Goal: Task Accomplishment & Management: Use online tool/utility

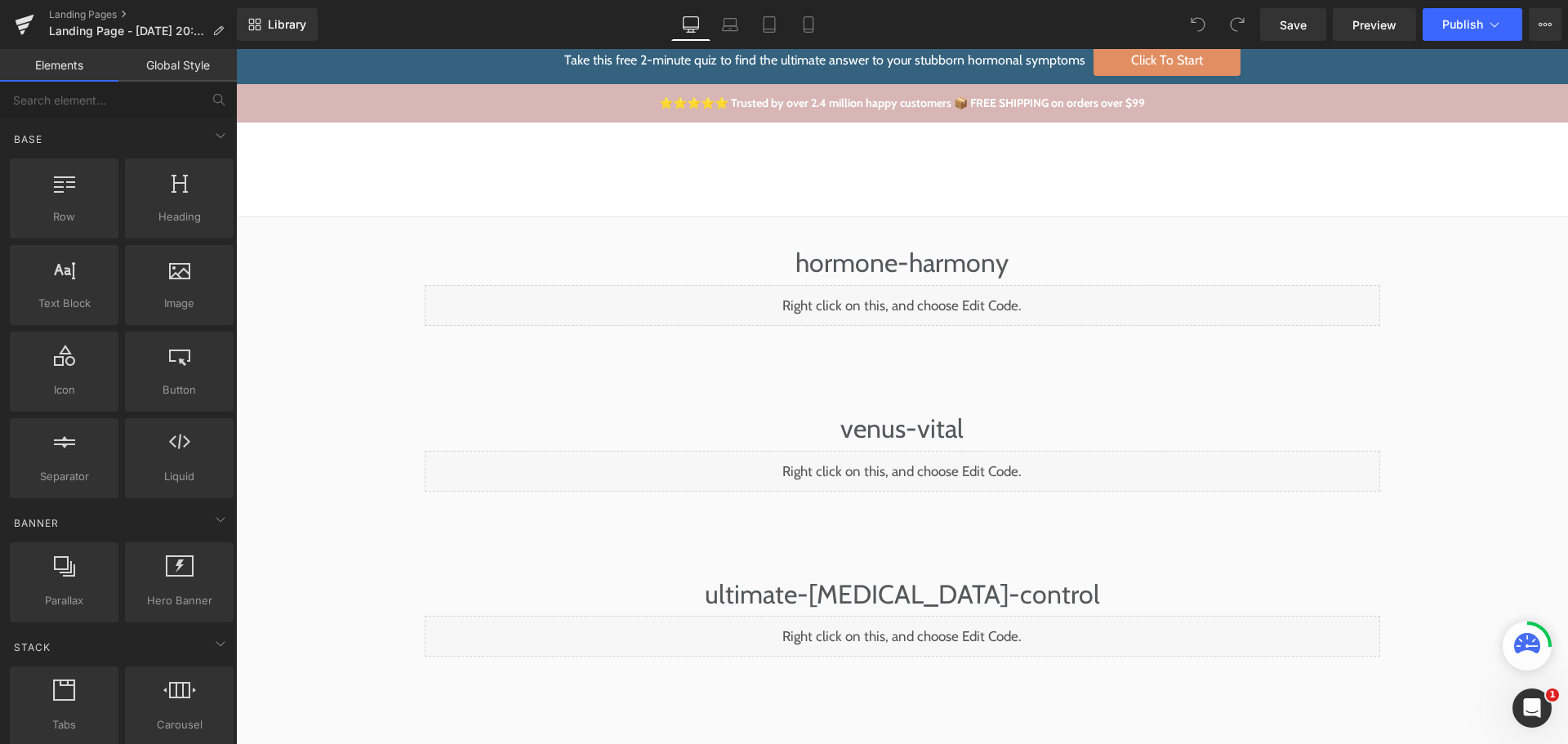
drag, startPoint x: 907, startPoint y: 297, endPoint x: 905, endPoint y: 306, distance: 9.2
click at [907, 297] on div "Liquid" at bounding box center [902, 305] width 956 height 41
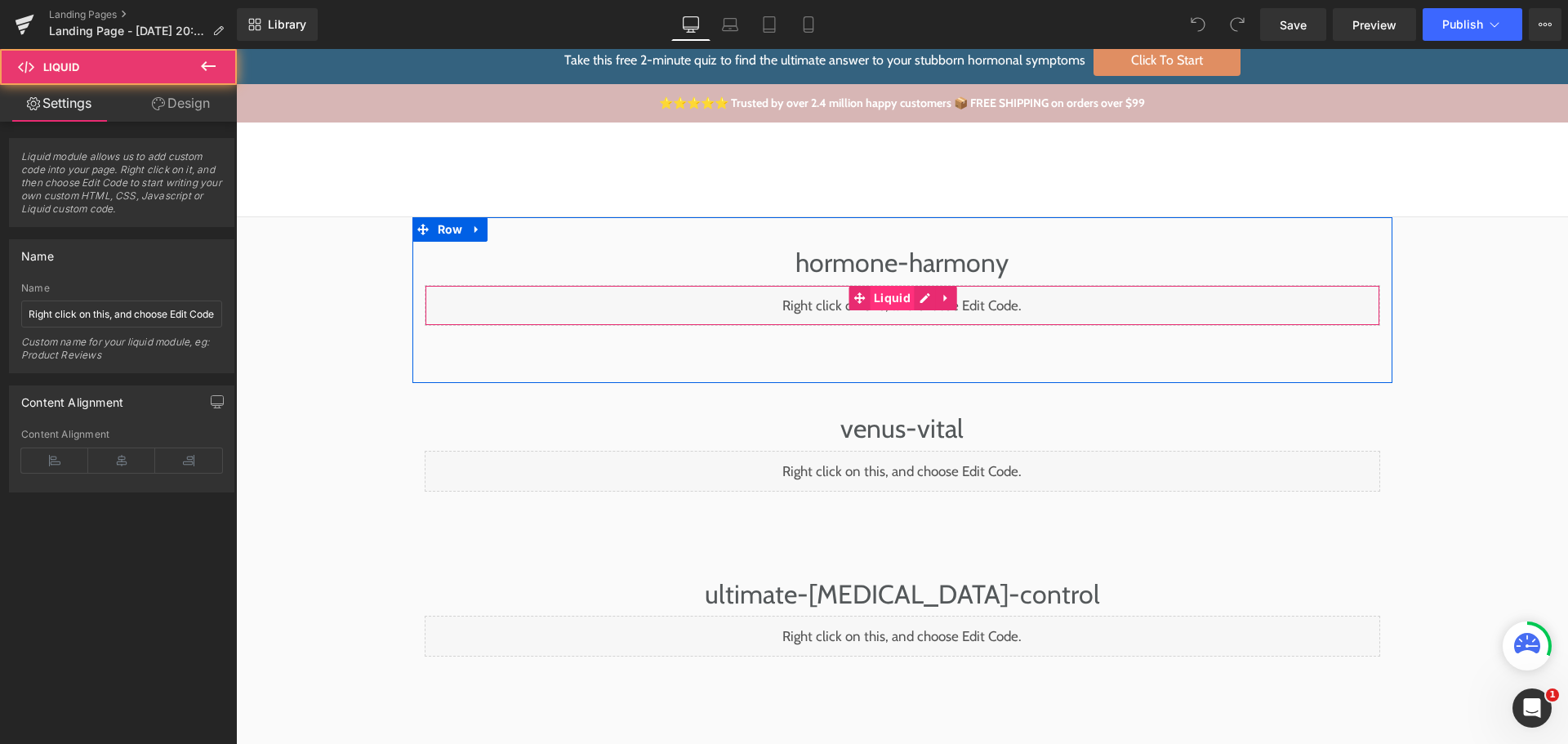
scroll to position [13, 0]
click at [912, 301] on div "Liquid" at bounding box center [902, 304] width 956 height 41
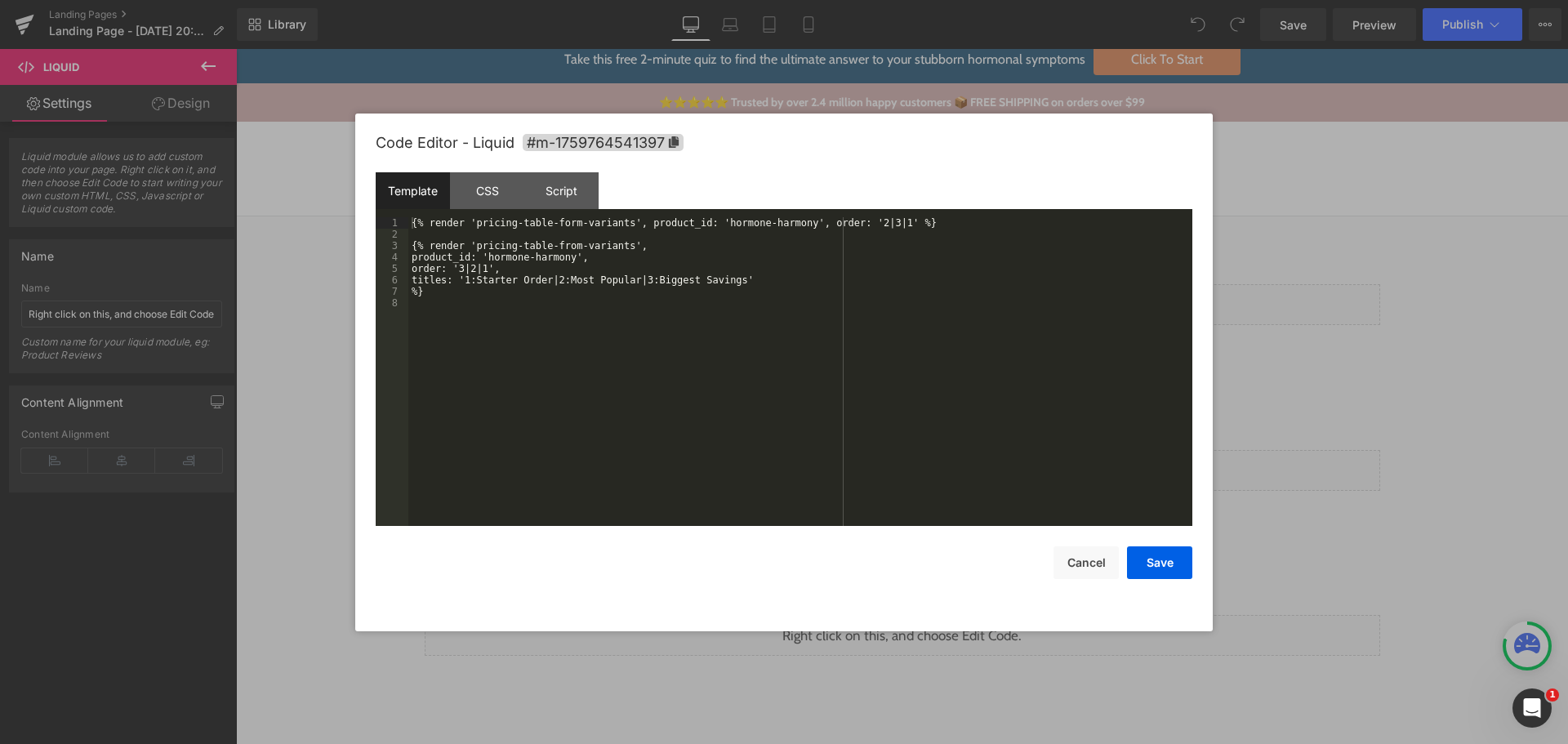
click at [787, 316] on div "{% render 'pricing-table-form-variants', product_id: 'hormone-harmony', order: …" at bounding box center [800, 382] width 784 height 331
click at [836, 388] on div "{% render 'pricing-table-form-variants', product_id: 'hormone-harmony', order: …" at bounding box center [800, 382] width 784 height 331
drag, startPoint x: 1087, startPoint y: 574, endPoint x: 1078, endPoint y: 554, distance: 21.9
click at [1087, 574] on button "Cancel" at bounding box center [1086, 562] width 65 height 33
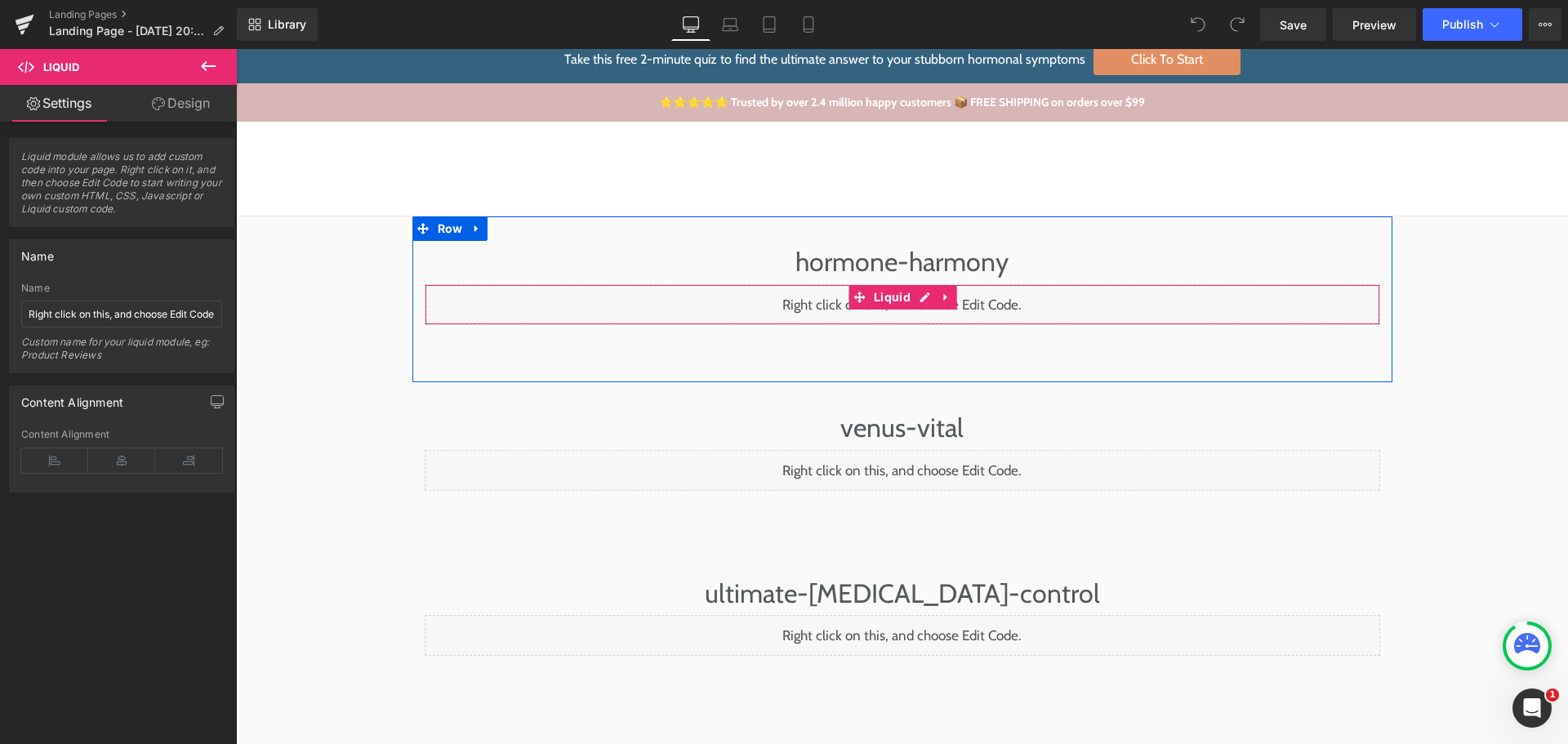
click at [914, 297] on div "Liquid" at bounding box center [902, 304] width 956 height 41
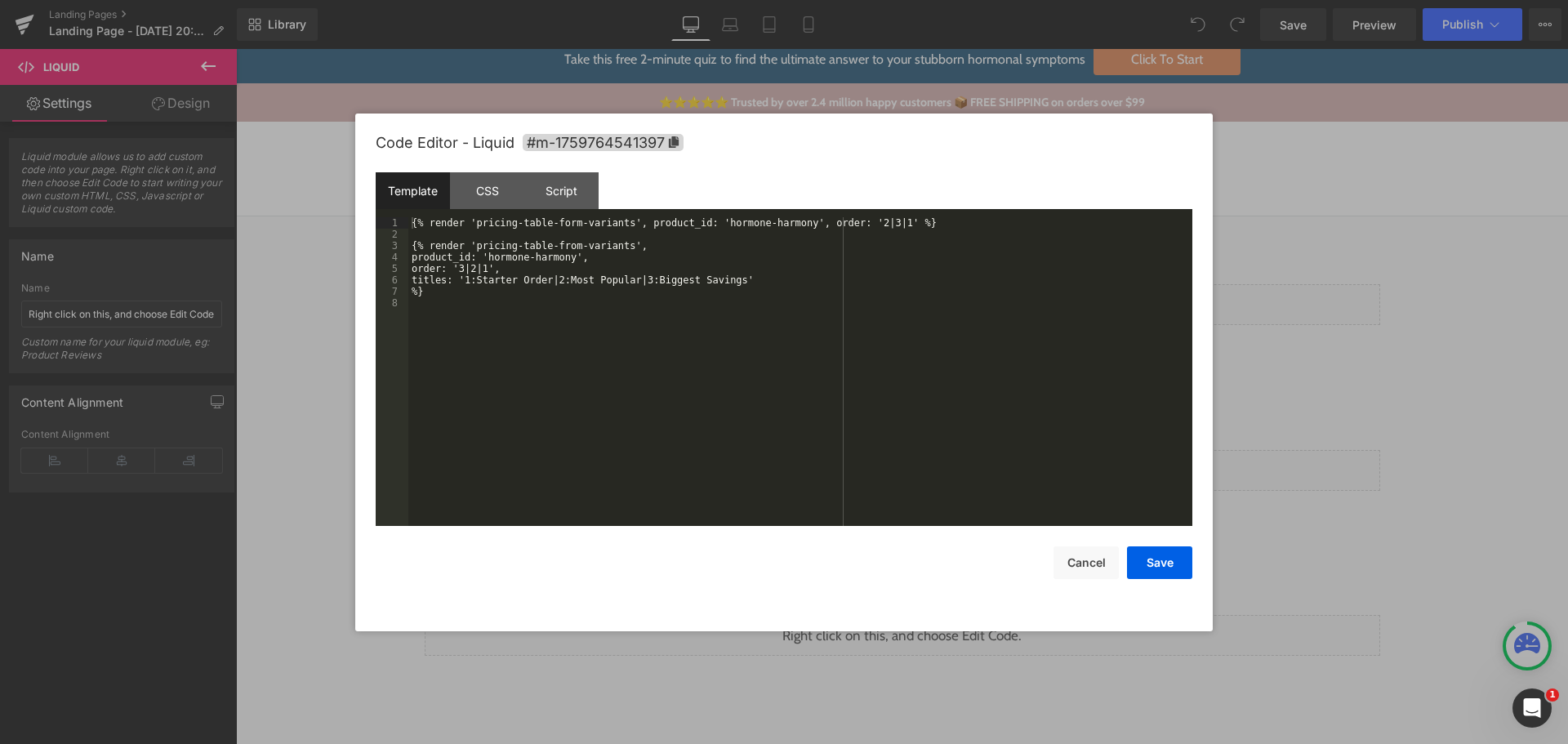
click at [764, 382] on div "{% render 'pricing-table-form-variants', product_id: 'hormone-harmony', order: …" at bounding box center [800, 382] width 784 height 331
drag, startPoint x: 470, startPoint y: 223, endPoint x: 617, endPoint y: 223, distance: 147.0
click at [616, 222] on div "{% render 'pricing-table-form-variants', product_id: 'hormone-harmony', order: …" at bounding box center [800, 382] width 784 height 331
click at [558, 242] on div "{% render 'pricing-table-form-variants', product_id: 'hormone-harmony', order: …" at bounding box center [800, 382] width 784 height 331
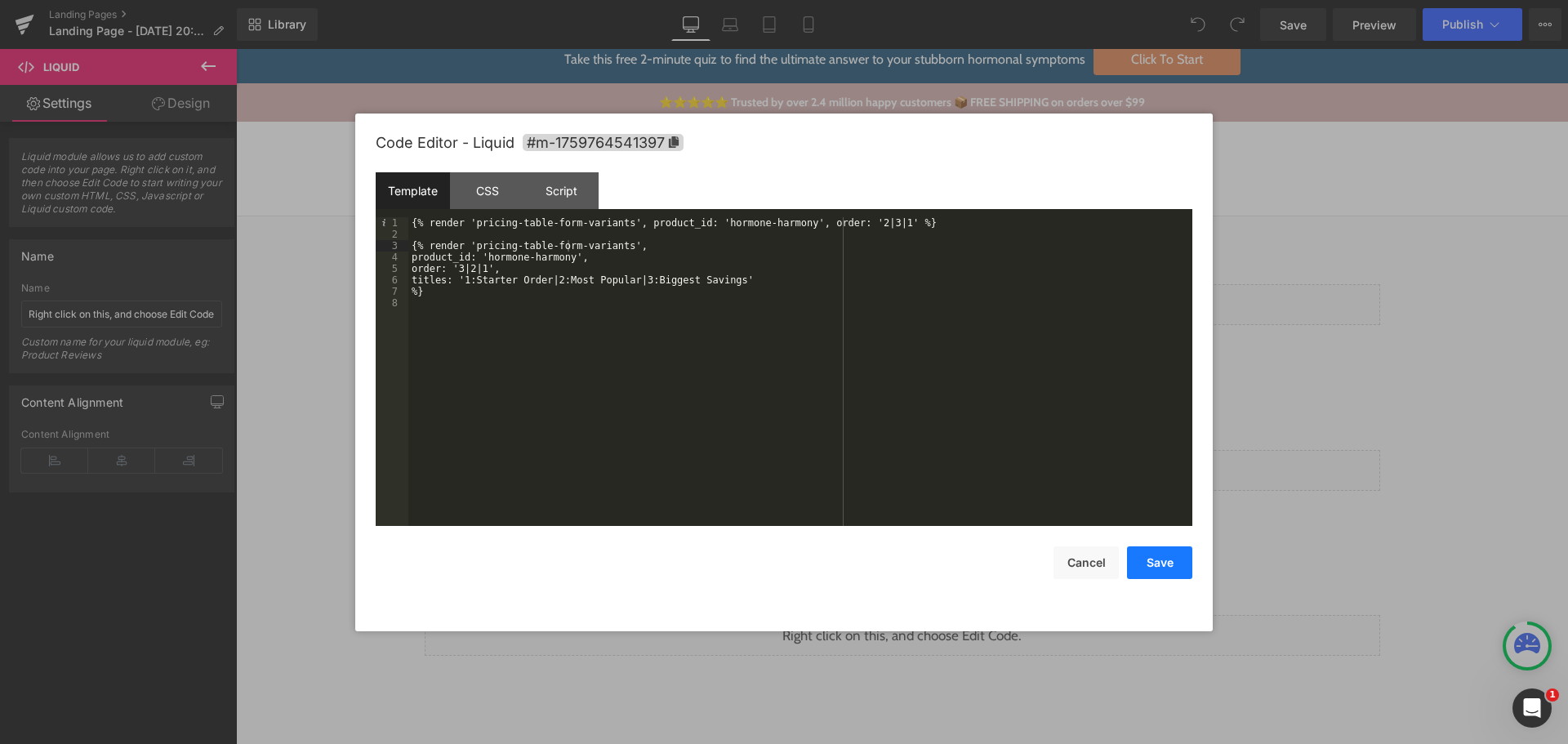
click at [1155, 557] on button "Save" at bounding box center [1159, 562] width 65 height 33
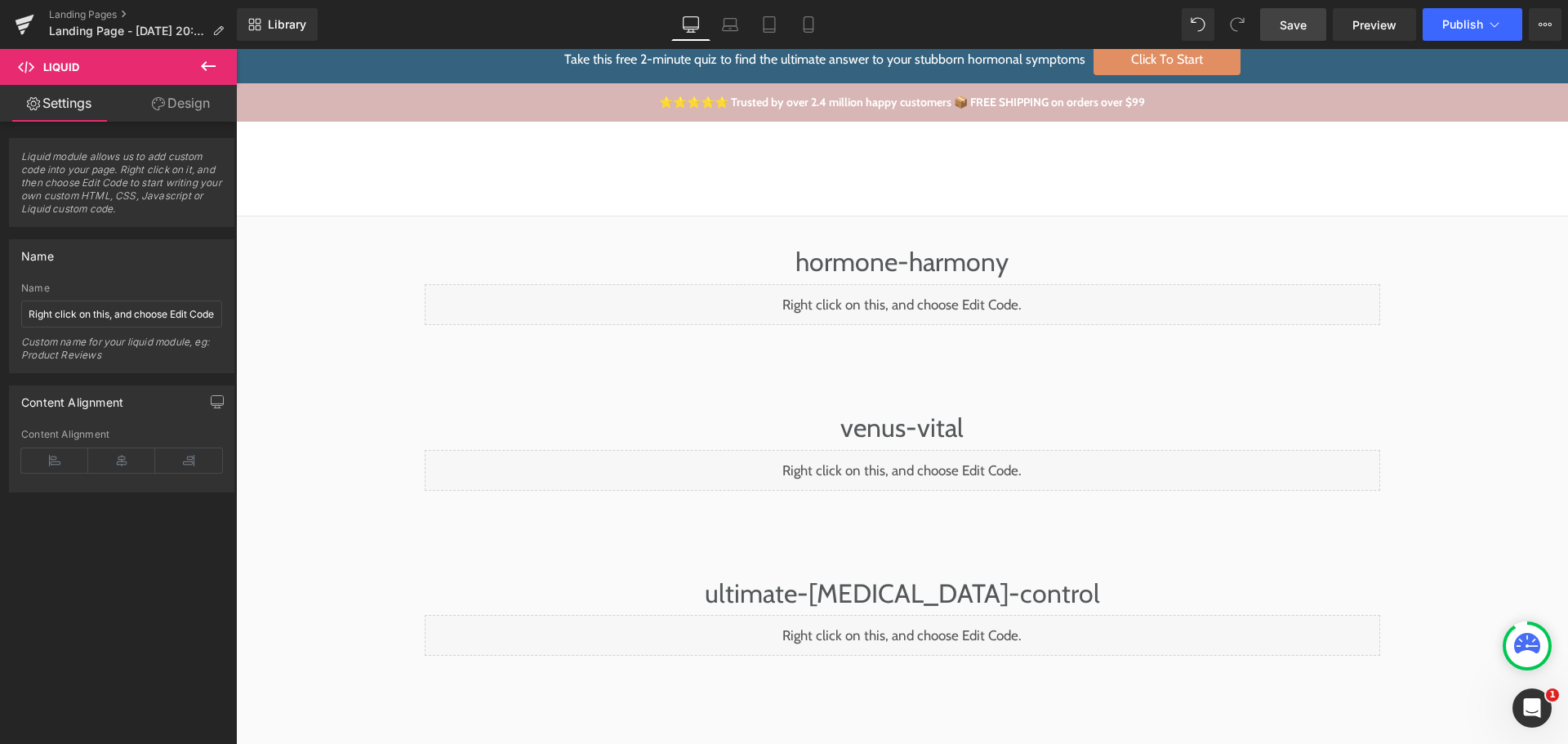
click at [1290, 23] on span "Save" at bounding box center [1293, 24] width 27 height 17
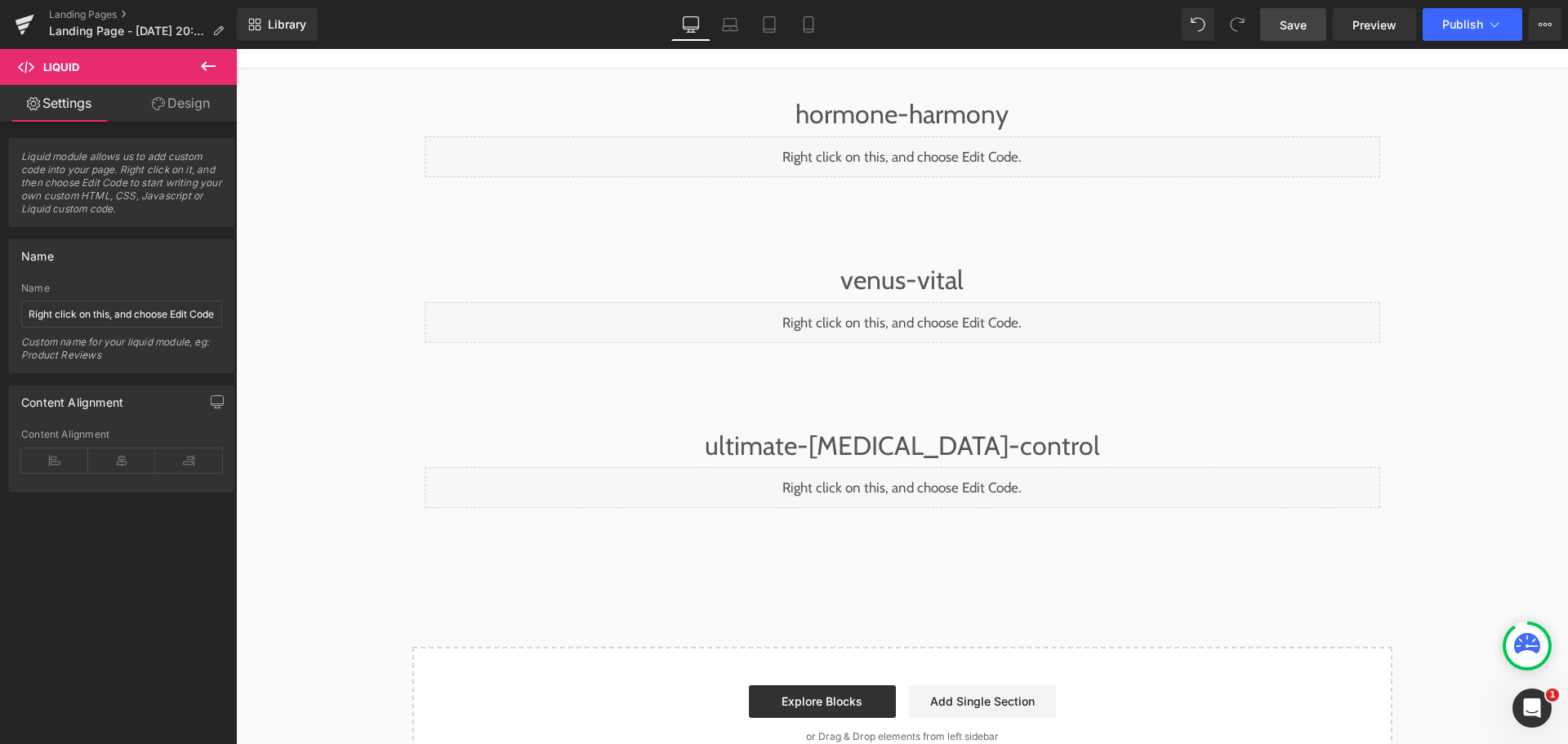
scroll to position [162, 0]
